Goal: Task Accomplishment & Management: Use online tool/utility

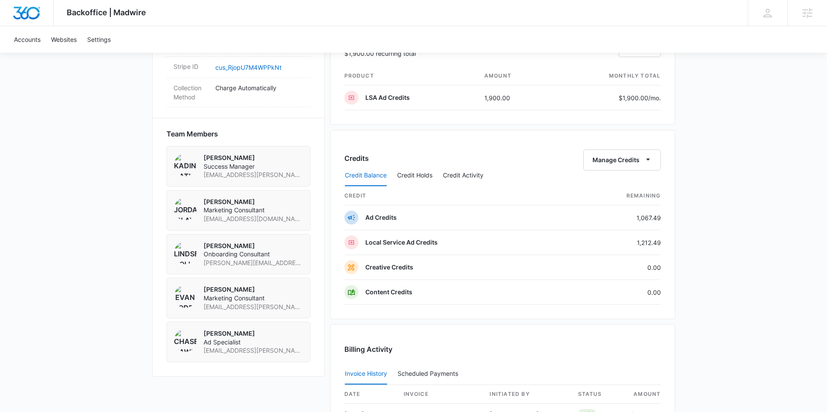
scroll to position [546, 0]
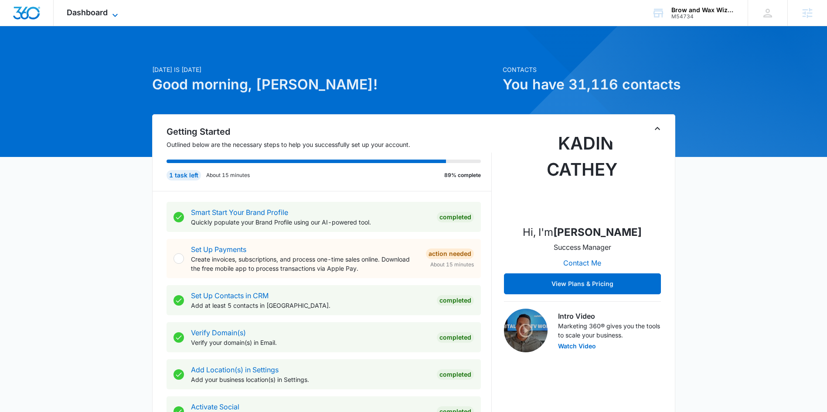
click at [90, 14] on span "Dashboard" at bounding box center [87, 12] width 41 height 9
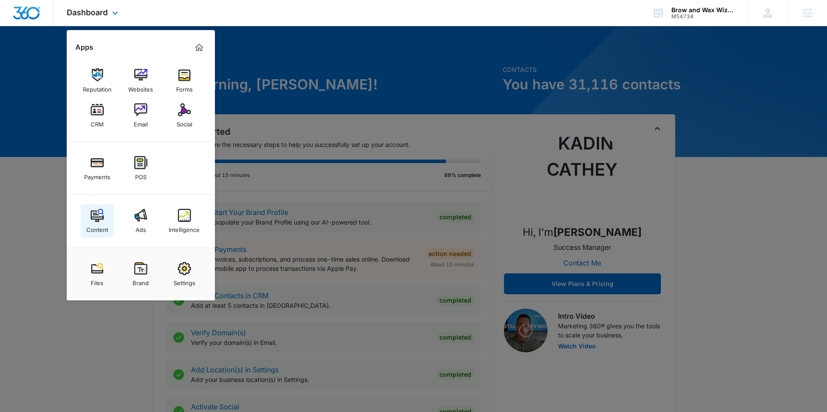
click at [102, 222] on div "Content" at bounding box center [97, 227] width 22 height 11
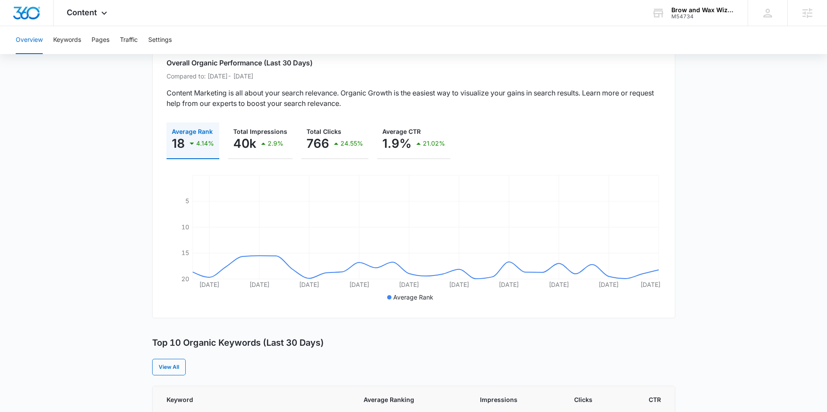
scroll to position [144, 0]
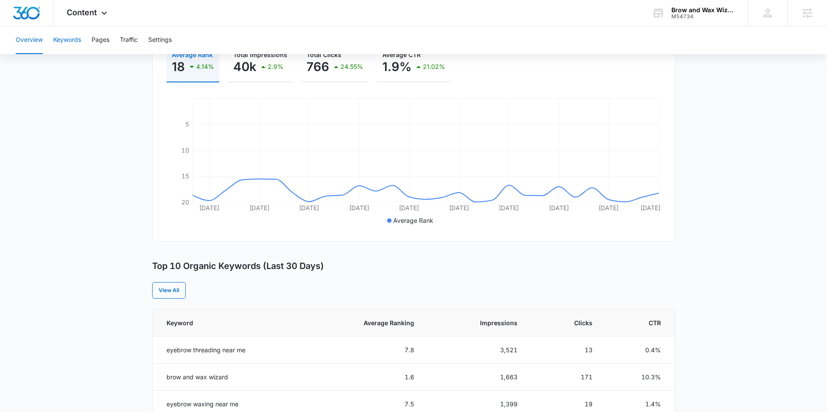
click at [68, 42] on button "Keywords" at bounding box center [67, 40] width 28 height 28
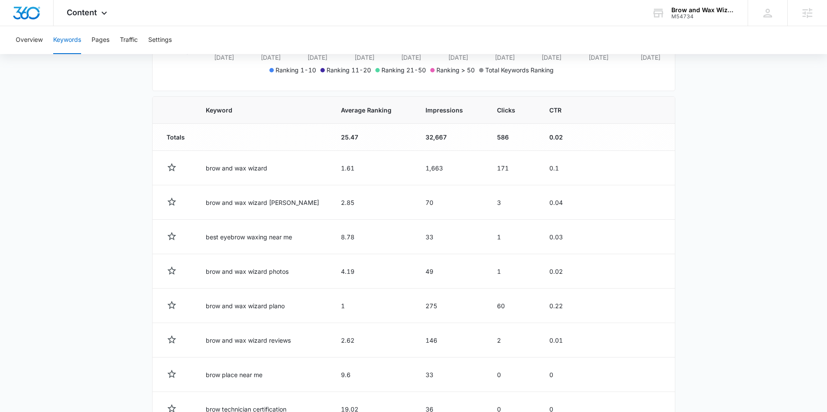
scroll to position [272, 0]
